Goal: Participate in discussion

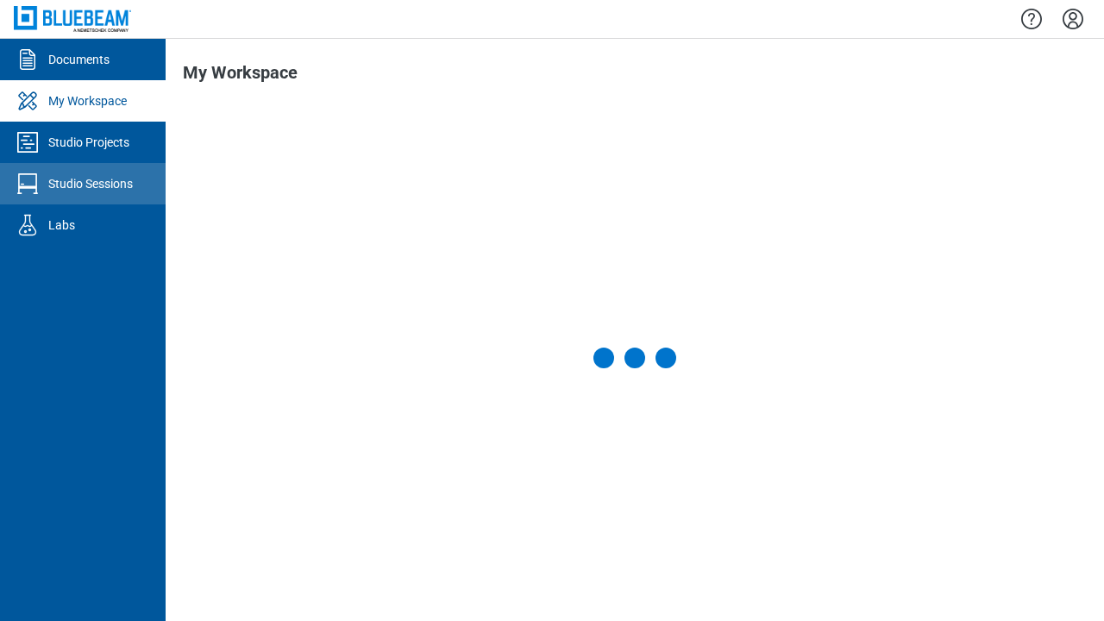
click at [83, 184] on div "Studio Sessions" at bounding box center [90, 183] width 85 height 17
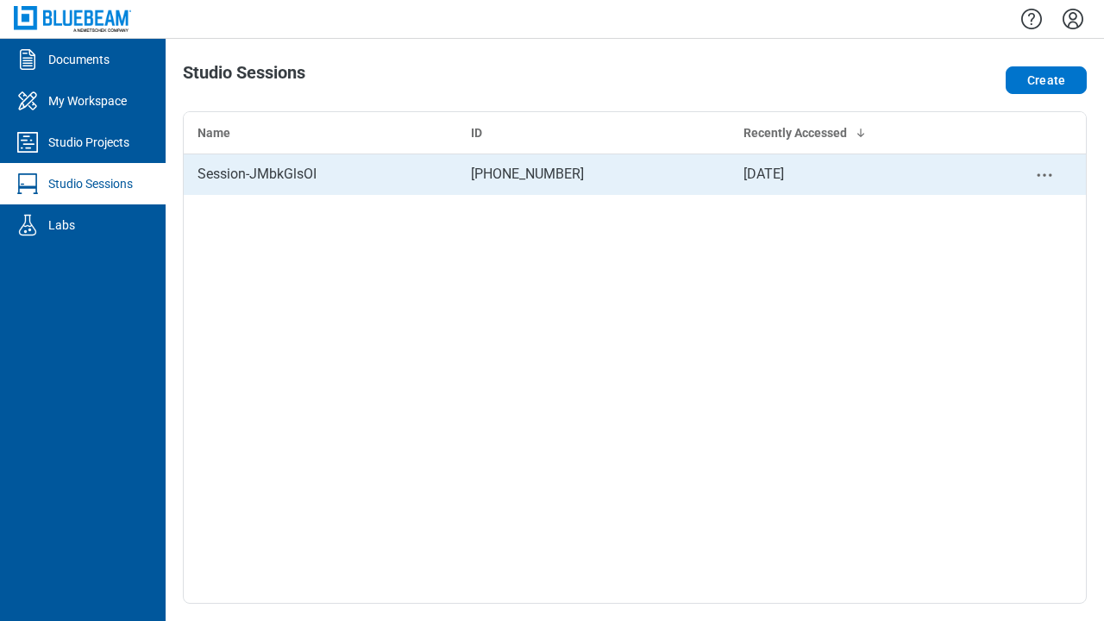
click at [320, 174] on div "Session-JMbkGlsOI" at bounding box center [321, 174] width 246 height 21
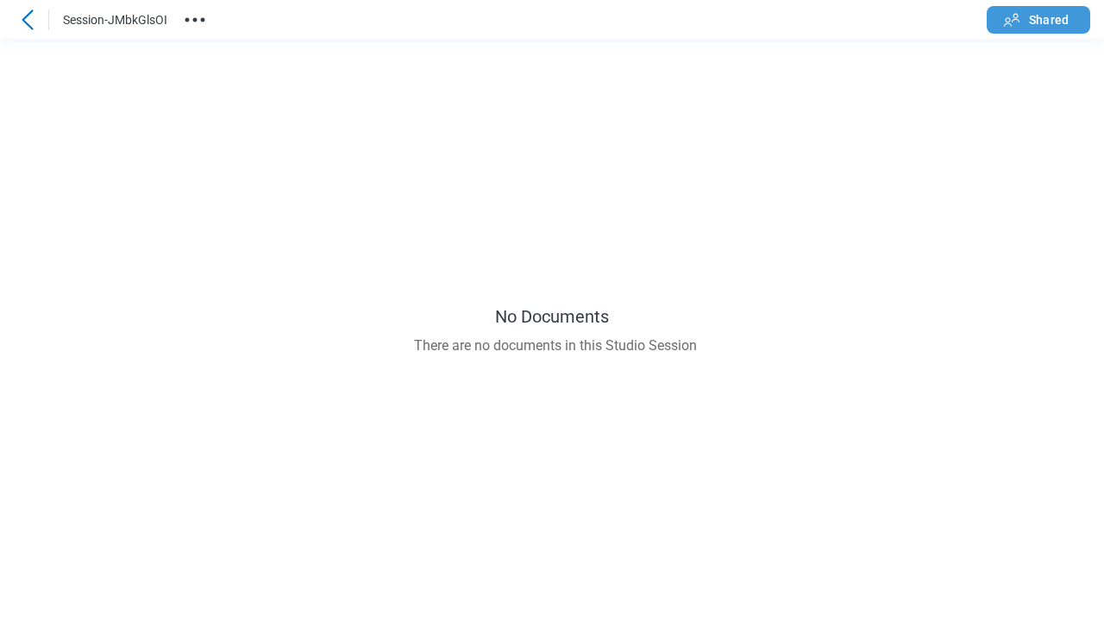
click at [1038, 19] on span "Shared" at bounding box center [1049, 19] width 40 height 17
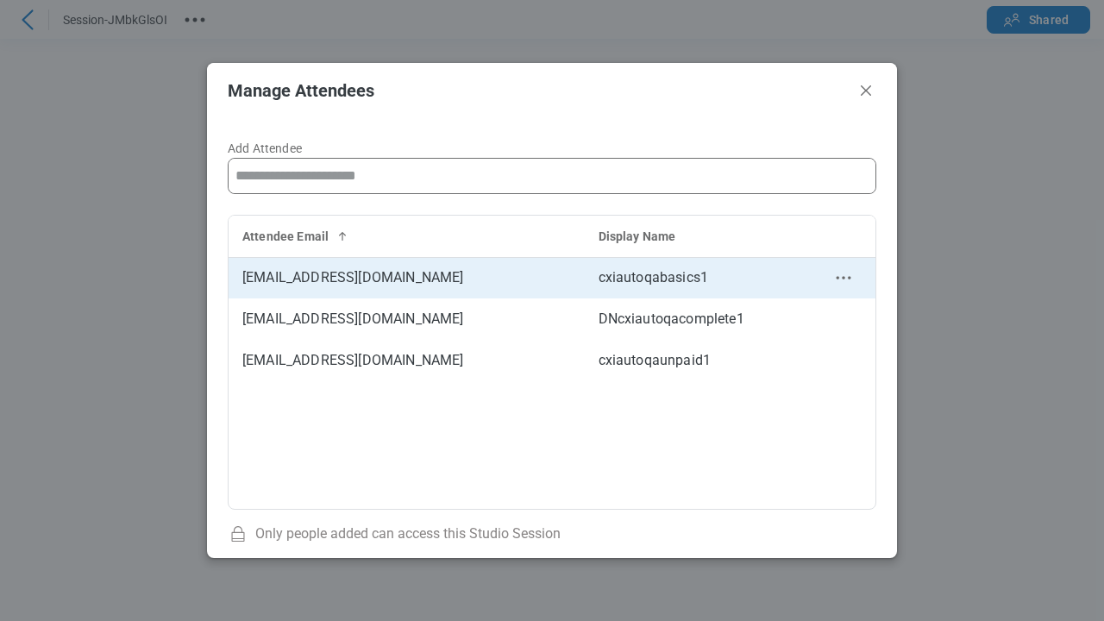
click at [843, 278] on circle "context-menu" at bounding box center [843, 278] width 3 height 3
